Goal: Use online tool/utility: Utilize a website feature to perform a specific function

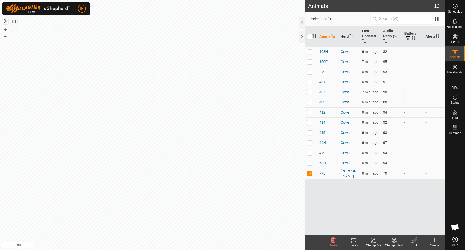
click at [352, 242] on icon at bounding box center [353, 241] width 5 height 4
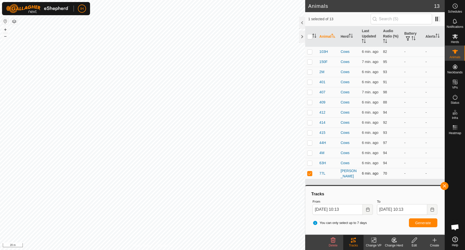
click at [310, 173] on p-checkbox at bounding box center [309, 174] width 5 height 4
checkbox input "false"
click at [386, 33] on th "Audio Ratio (%)" at bounding box center [391, 36] width 21 height 21
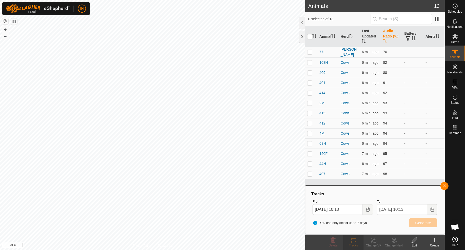
click at [386, 33] on th "Audio Ratio (%)" at bounding box center [391, 36] width 21 height 21
click at [310, 52] on p-checkbox at bounding box center [309, 52] width 5 height 4
checkbox input "true"
click at [425, 225] on button "Generate" at bounding box center [423, 223] width 28 height 9
